Goal: Task Accomplishment & Management: Manage account settings

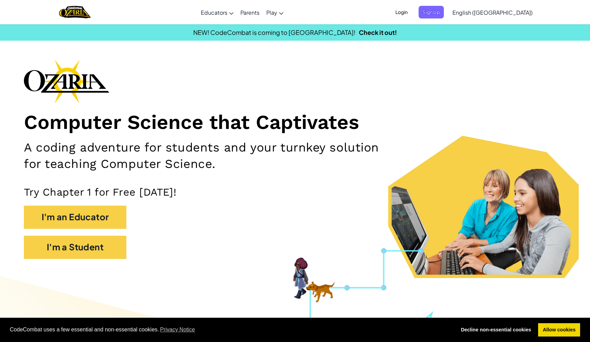
click at [412, 12] on span "Login" at bounding box center [401, 12] width 20 height 13
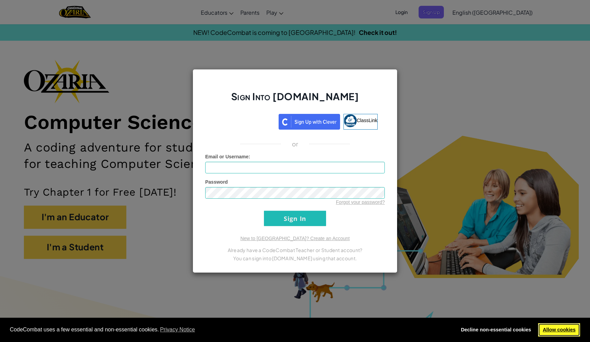
click at [566, 332] on link "Allow cookies" at bounding box center [559, 330] width 42 height 14
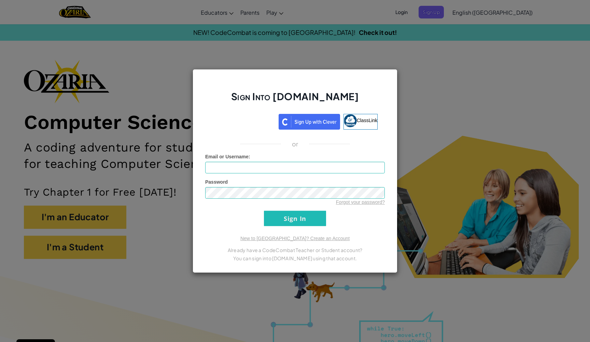
click at [174, 94] on div "Sign Into [DOMAIN_NAME] ClassLink or Unknown Error Email or Username : Password…" at bounding box center [295, 171] width 590 height 342
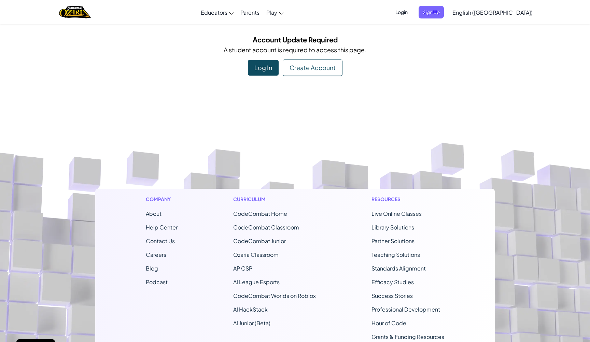
click at [263, 73] on div "Log In" at bounding box center [263, 68] width 31 height 16
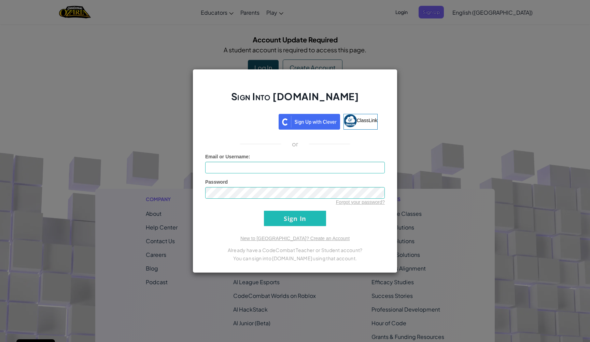
click at [290, 143] on div "or" at bounding box center [295, 144] width 190 height 8
click at [253, 169] on input "Email or Username :" at bounding box center [295, 168] width 180 height 12
type input "[EMAIL_ADDRESS][DOMAIN_NAME]"
click at [295, 218] on input "Sign In" at bounding box center [295, 217] width 62 height 15
